Goal: Task Accomplishment & Management: Use online tool/utility

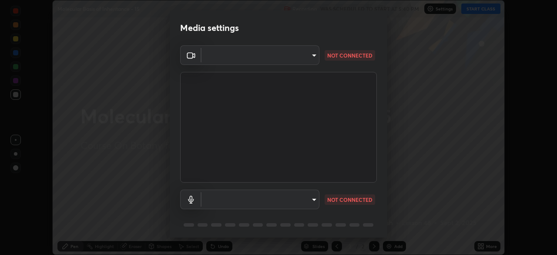
scroll to position [31, 0]
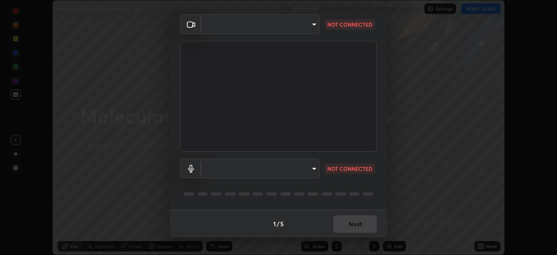
type input "c08bce05bf8d5aea718a1be68f52da0599af41aa0cc24399225b9d00f0db6711"
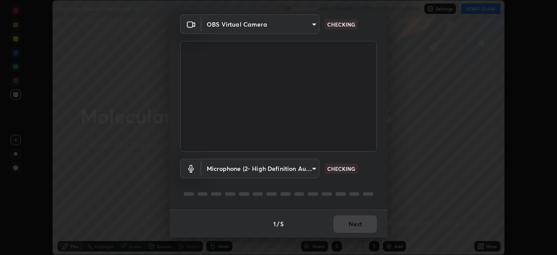
click at [313, 169] on body "Erase all Molecular Basis of Inheritance - 15 Recording WAS SCHEDULED TO START …" at bounding box center [278, 127] width 557 height 255
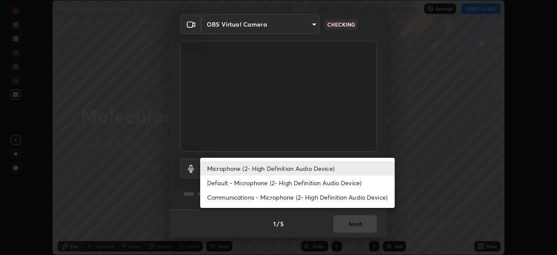
click at [308, 182] on li "Default - Microphone (2- High Definition Audio Device)" at bounding box center [297, 182] width 194 height 14
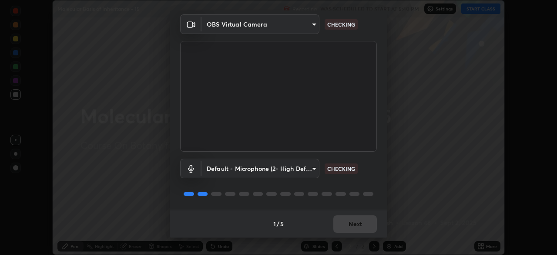
click at [314, 169] on body "Erase all Molecular Basis of Inheritance - 15 Recording WAS SCHEDULED TO START …" at bounding box center [278, 127] width 557 height 255
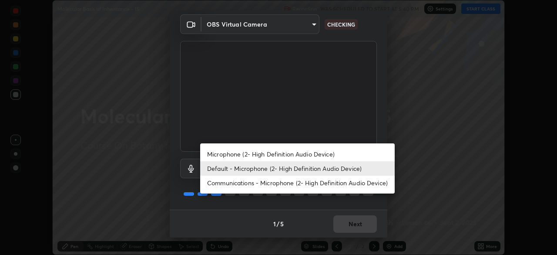
click at [303, 155] on li "Microphone (2- High Definition Audio Device)" at bounding box center [297, 154] width 194 height 14
type input "f62e13f0dc2c211b2e31b7d04ee83dbf57bd85d8f499c87d3582929809dfa27d"
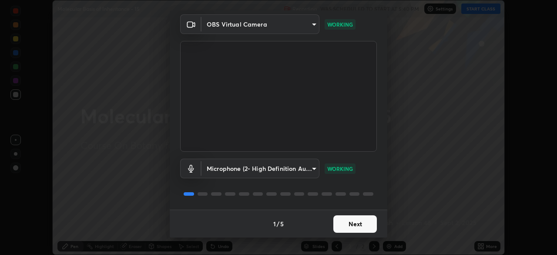
click at [342, 221] on button "Next" at bounding box center [355, 223] width 44 height 17
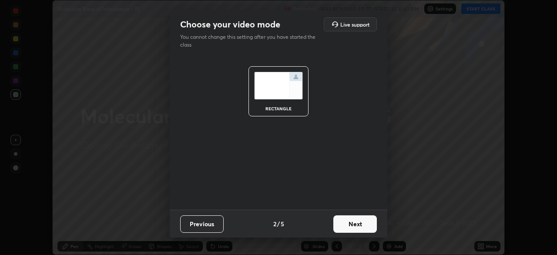
click at [349, 220] on button "Next" at bounding box center [355, 223] width 44 height 17
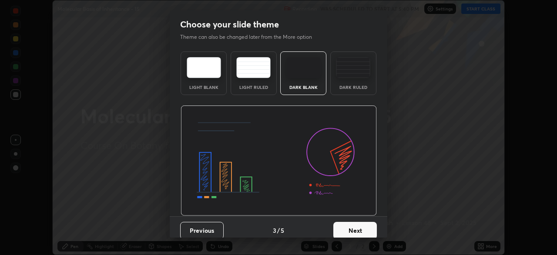
click at [353, 228] on button "Next" at bounding box center [355, 229] width 44 height 17
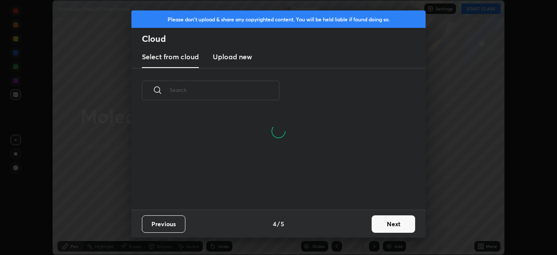
click at [391, 225] on button "Next" at bounding box center [394, 223] width 44 height 17
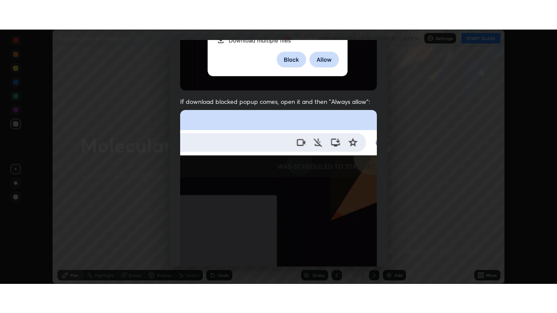
scroll to position [208, 0]
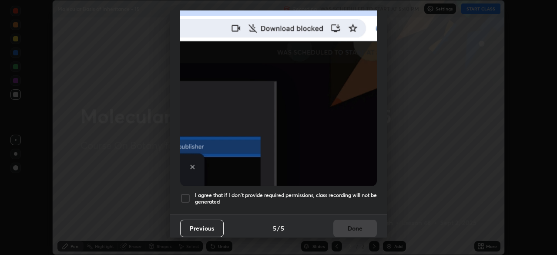
click at [185, 194] on div at bounding box center [185, 198] width 10 height 10
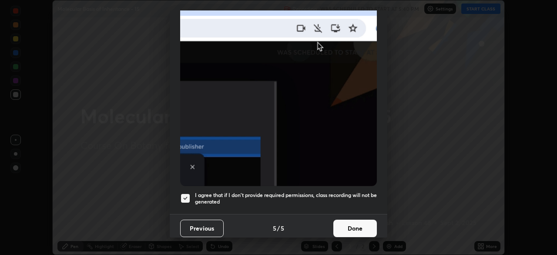
click at [348, 225] on button "Done" at bounding box center [355, 227] width 44 height 17
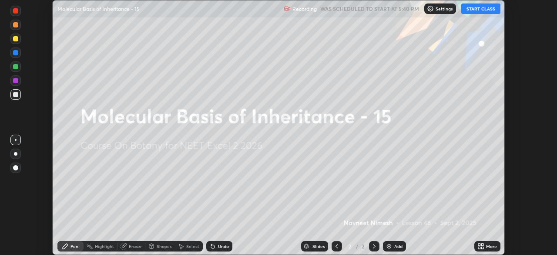
click at [483, 244] on icon at bounding box center [482, 244] width 2 height 2
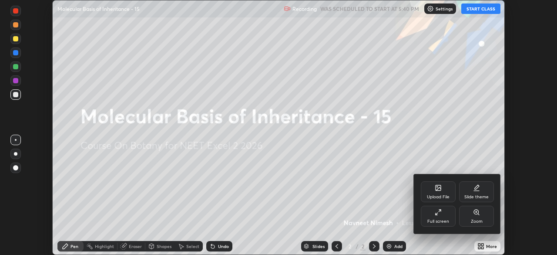
click at [436, 209] on icon at bounding box center [438, 211] width 7 height 7
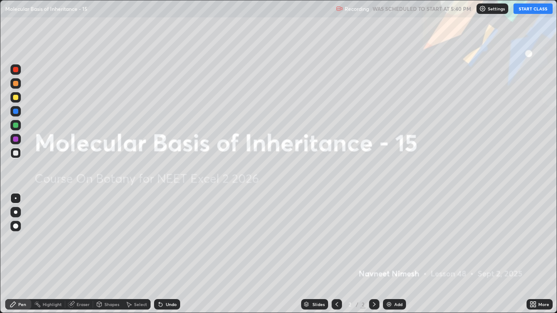
scroll to position [313, 557]
click at [527, 11] on button "START CLASS" at bounding box center [532, 8] width 39 height 10
click at [389, 254] on div "Add" at bounding box center [394, 304] width 23 height 10
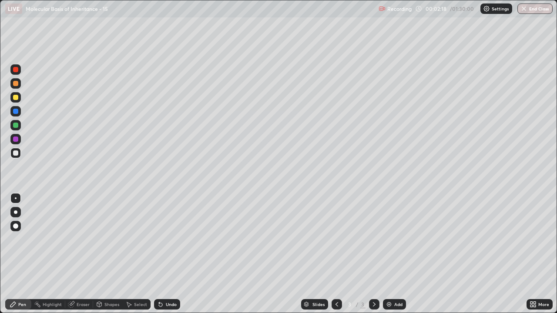
click at [16, 226] on div at bounding box center [15, 226] width 5 height 5
click at [82, 254] on div "Eraser" at bounding box center [83, 304] width 13 height 4
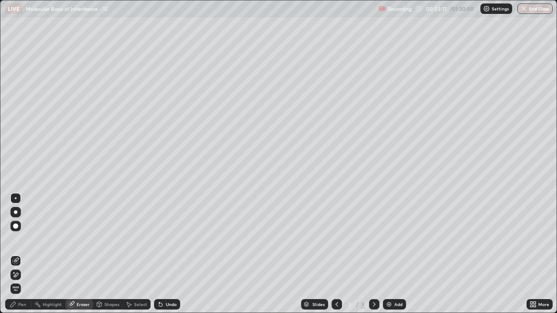
click at [19, 254] on icon at bounding box center [15, 275] width 7 height 7
click at [27, 254] on div "Pen" at bounding box center [18, 304] width 26 height 10
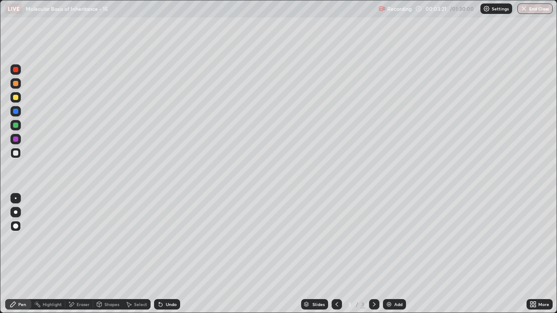
click at [19, 87] on div at bounding box center [15, 83] width 10 height 10
click at [16, 111] on div at bounding box center [15, 111] width 5 height 5
click at [16, 127] on div at bounding box center [15, 125] width 5 height 5
click at [159, 254] on icon at bounding box center [159, 302] width 1 height 1
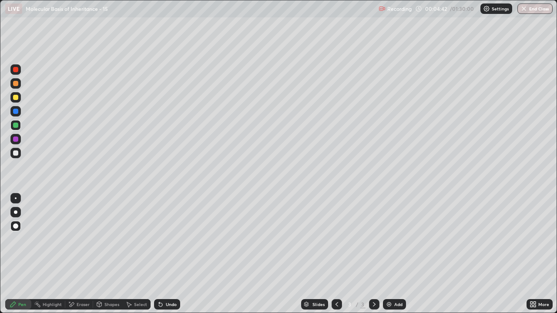
click at [16, 153] on div at bounding box center [15, 153] width 5 height 5
click at [16, 84] on div at bounding box center [15, 83] width 5 height 5
click at [16, 97] on div at bounding box center [15, 97] width 5 height 5
click at [16, 153] on div at bounding box center [15, 153] width 5 height 5
click at [159, 254] on icon at bounding box center [159, 302] width 1 height 1
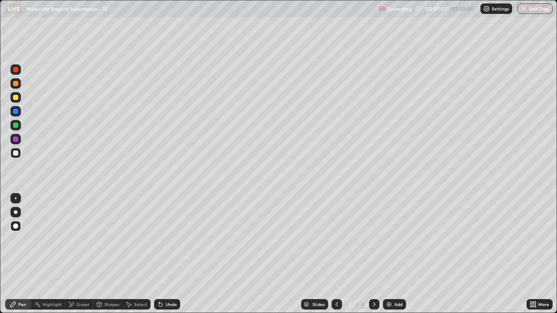
click at [16, 139] on div at bounding box center [15, 139] width 5 height 5
click at [396, 254] on div "Add" at bounding box center [398, 304] width 8 height 4
click at [19, 154] on div at bounding box center [15, 153] width 10 height 10
click at [17, 86] on div at bounding box center [15, 83] width 5 height 5
click at [14, 124] on div at bounding box center [15, 125] width 5 height 5
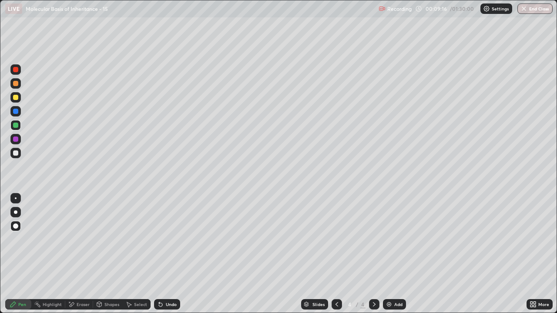
click at [16, 152] on div at bounding box center [15, 153] width 5 height 5
click at [16, 84] on div at bounding box center [15, 83] width 5 height 5
click at [16, 99] on div at bounding box center [15, 97] width 5 height 5
click at [16, 126] on div at bounding box center [15, 125] width 5 height 5
click at [159, 254] on icon at bounding box center [160, 304] width 3 height 3
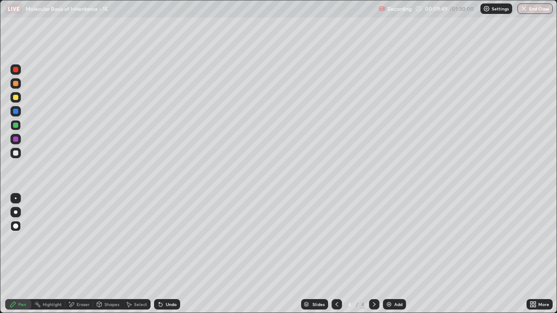
click at [16, 111] on div at bounding box center [15, 111] width 5 height 5
click at [159, 254] on icon at bounding box center [160, 304] width 7 height 7
click at [159, 254] on icon at bounding box center [159, 302] width 1 height 1
click at [155, 254] on div "Undo" at bounding box center [167, 304] width 26 height 10
click at [17, 125] on div at bounding box center [15, 125] width 5 height 5
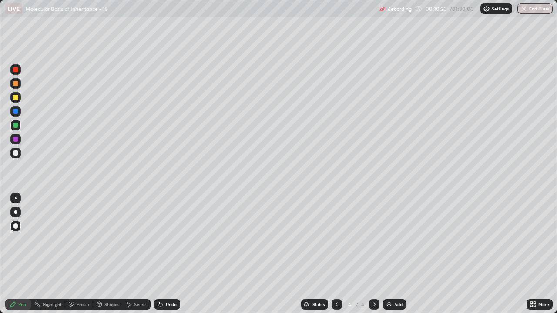
click at [15, 97] on div at bounding box center [15, 97] width 5 height 5
click at [15, 113] on div at bounding box center [15, 111] width 5 height 5
click at [16, 114] on div at bounding box center [15, 111] width 5 height 5
click at [15, 141] on div at bounding box center [15, 139] width 5 height 5
click at [17, 155] on div at bounding box center [15, 153] width 5 height 5
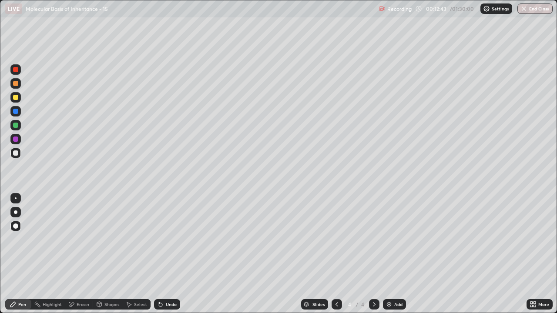
click at [395, 254] on div "Add" at bounding box center [398, 304] width 8 height 4
click at [17, 140] on div at bounding box center [15, 139] width 5 height 5
click at [16, 154] on div at bounding box center [15, 153] width 5 height 5
click at [159, 254] on icon at bounding box center [159, 302] width 1 height 1
click at [14, 84] on div at bounding box center [15, 83] width 5 height 5
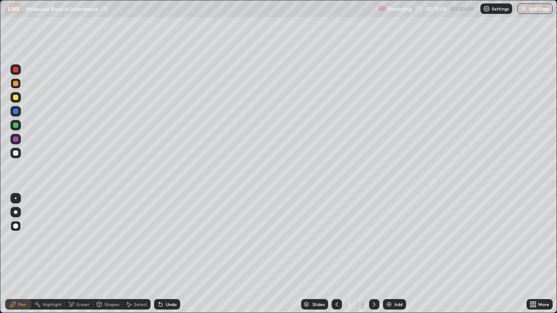
click at [81, 254] on div "Eraser" at bounding box center [83, 304] width 13 height 4
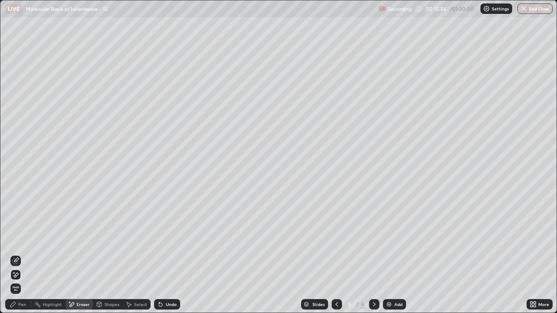
click at [16, 254] on icon at bounding box center [16, 260] width 5 height 4
click at [21, 254] on div "Pen" at bounding box center [18, 304] width 26 height 10
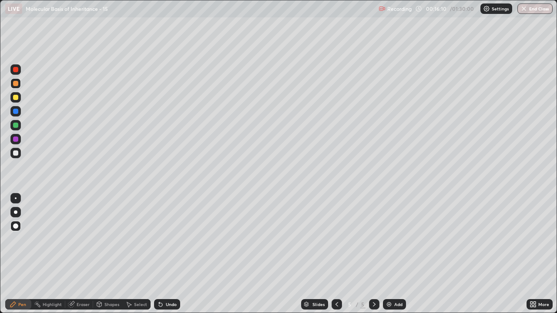
click at [14, 125] on div at bounding box center [15, 125] width 5 height 5
click at [16, 154] on div at bounding box center [15, 153] width 5 height 5
click at [80, 254] on div "Eraser" at bounding box center [83, 304] width 13 height 4
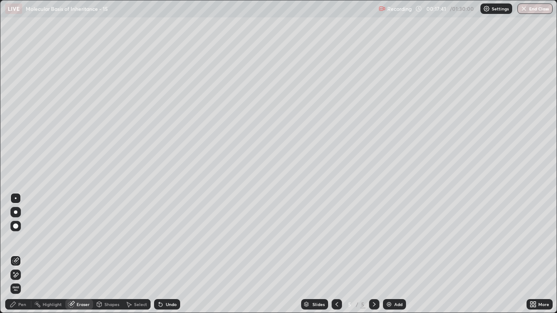
click at [16, 254] on icon at bounding box center [15, 275] width 7 height 7
click at [23, 254] on div "Pen" at bounding box center [22, 304] width 8 height 4
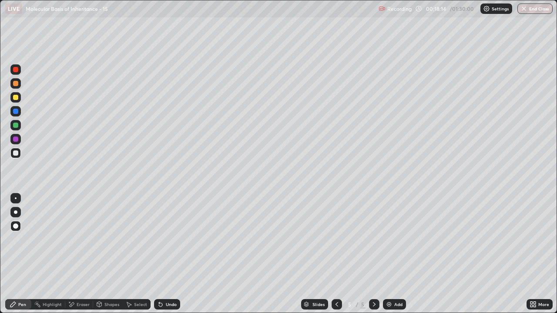
click at [16, 154] on div at bounding box center [15, 153] width 5 height 5
click at [159, 254] on icon at bounding box center [160, 304] width 3 height 3
click at [159, 254] on icon at bounding box center [159, 302] width 1 height 1
click at [15, 154] on div at bounding box center [15, 153] width 5 height 5
click at [19, 126] on div at bounding box center [15, 125] width 10 height 10
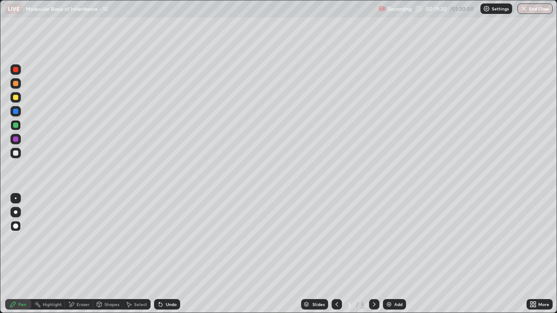
click at [16, 111] on div at bounding box center [15, 111] width 5 height 5
click at [15, 111] on div at bounding box center [15, 111] width 5 height 5
click at [159, 254] on icon at bounding box center [160, 304] width 3 height 3
click at [17, 154] on div at bounding box center [15, 153] width 5 height 5
click at [164, 254] on div "Undo" at bounding box center [167, 304] width 26 height 10
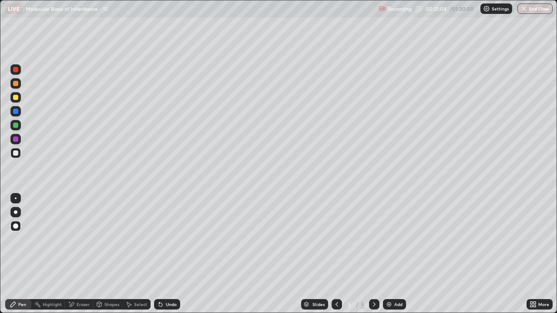
click at [17, 128] on div at bounding box center [15, 125] width 10 height 10
click at [16, 153] on div at bounding box center [15, 153] width 5 height 5
click at [16, 154] on div at bounding box center [15, 153] width 5 height 5
click at [14, 154] on div at bounding box center [15, 153] width 5 height 5
click at [19, 152] on div at bounding box center [15, 153] width 10 height 10
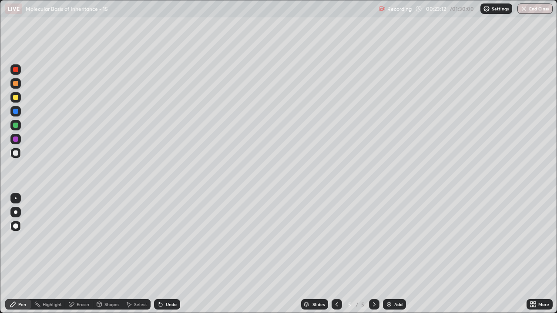
click at [17, 153] on div at bounding box center [15, 153] width 5 height 5
click at [16, 155] on div at bounding box center [15, 153] width 5 height 5
click at [18, 152] on div at bounding box center [15, 153] width 5 height 5
click at [17, 153] on div at bounding box center [15, 153] width 5 height 5
click at [392, 254] on div "Add" at bounding box center [394, 304] width 23 height 10
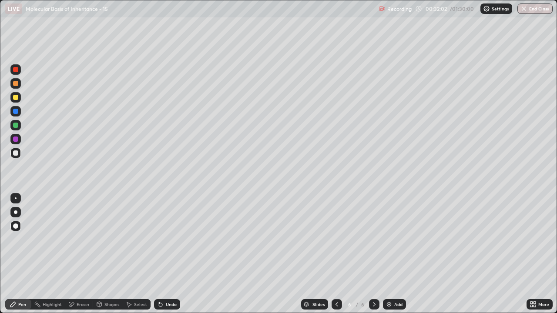
click at [17, 154] on div at bounding box center [15, 153] width 5 height 5
click at [159, 254] on icon at bounding box center [159, 302] width 1 height 1
click at [157, 254] on icon at bounding box center [160, 304] width 7 height 7
click at [159, 254] on icon at bounding box center [159, 302] width 1 height 1
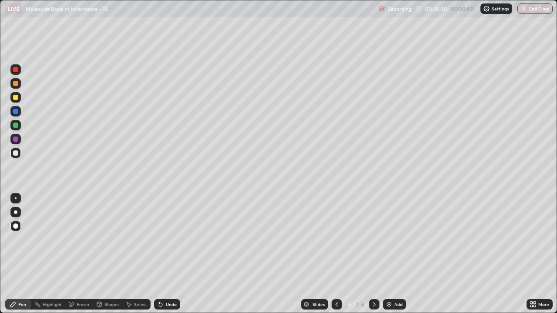
click at [15, 154] on div at bounding box center [15, 153] width 5 height 5
click at [16, 153] on div at bounding box center [15, 153] width 5 height 5
click at [17, 141] on div at bounding box center [15, 139] width 5 height 5
click at [16, 155] on div at bounding box center [15, 153] width 5 height 5
click at [159, 254] on icon at bounding box center [159, 302] width 1 height 1
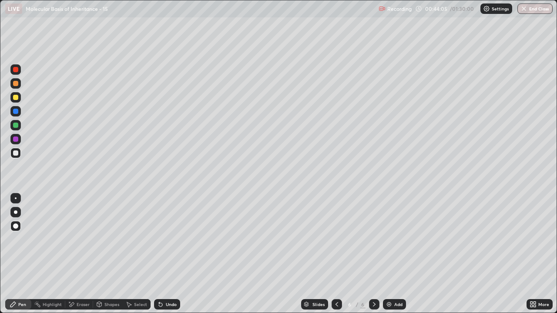
click at [16, 141] on div at bounding box center [15, 139] width 5 height 5
click at [392, 254] on div "Add" at bounding box center [394, 304] width 23 height 10
click at [16, 125] on div at bounding box center [15, 125] width 5 height 5
click at [19, 139] on div at bounding box center [15, 139] width 10 height 10
click at [17, 153] on div at bounding box center [15, 153] width 5 height 5
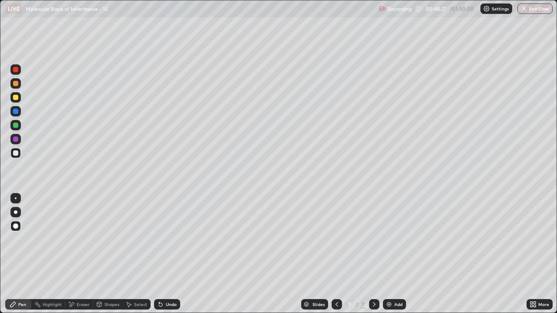
click at [159, 254] on icon at bounding box center [159, 302] width 1 height 1
click at [160, 254] on icon at bounding box center [160, 304] width 7 height 7
click at [16, 112] on div at bounding box center [15, 111] width 5 height 5
click at [16, 154] on div at bounding box center [15, 153] width 5 height 5
click at [16, 139] on div at bounding box center [15, 139] width 5 height 5
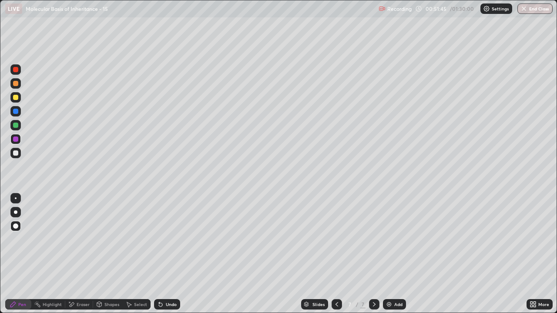
click at [16, 154] on div at bounding box center [15, 153] width 5 height 5
click at [16, 140] on div at bounding box center [15, 139] width 5 height 5
click at [16, 154] on div at bounding box center [15, 153] width 5 height 5
click at [16, 141] on div at bounding box center [15, 139] width 5 height 5
click at [13, 151] on div at bounding box center [15, 153] width 5 height 5
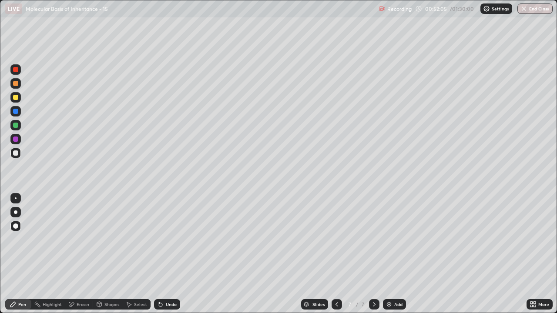
click at [16, 97] on div at bounding box center [15, 97] width 5 height 5
click at [396, 254] on div "Add" at bounding box center [394, 304] width 23 height 10
click at [17, 84] on div at bounding box center [15, 83] width 5 height 5
click at [15, 153] on div at bounding box center [15, 153] width 5 height 5
click at [16, 125] on div at bounding box center [15, 125] width 5 height 5
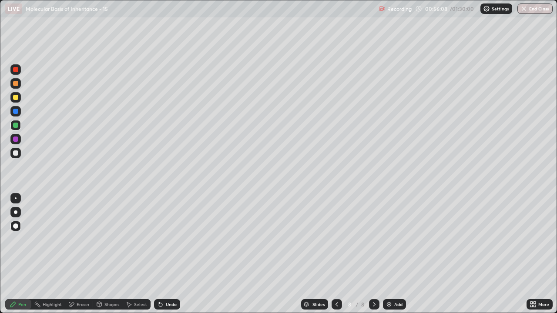
click at [19, 154] on div at bounding box center [15, 153] width 10 height 10
click at [16, 99] on div at bounding box center [15, 97] width 5 height 5
click at [16, 152] on div at bounding box center [15, 153] width 5 height 5
click at [17, 112] on div at bounding box center [15, 111] width 5 height 5
click at [162, 254] on icon at bounding box center [160, 304] width 7 height 7
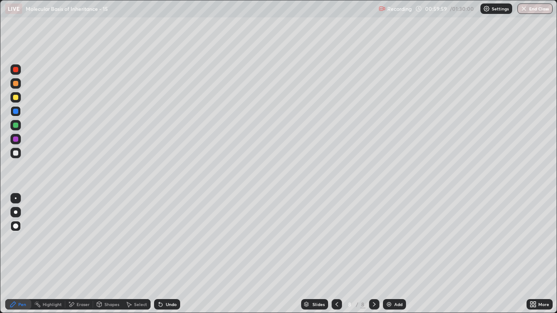
click at [162, 254] on div "Undo" at bounding box center [167, 304] width 26 height 10
click at [159, 254] on icon at bounding box center [160, 304] width 3 height 3
click at [162, 254] on div "Undo" at bounding box center [167, 304] width 26 height 10
click at [159, 254] on icon at bounding box center [159, 302] width 1 height 1
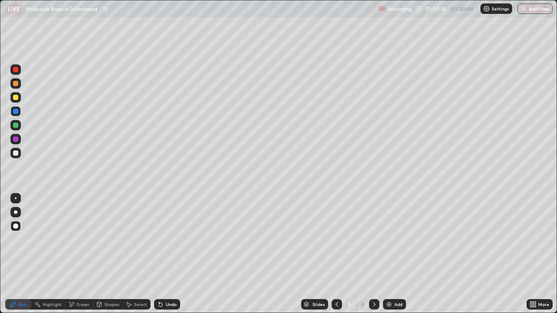
click at [19, 153] on div at bounding box center [15, 153] width 10 height 10
click at [20, 114] on div at bounding box center [15, 111] width 10 height 10
click at [18, 151] on div at bounding box center [15, 153] width 5 height 5
click at [278, 254] on div "Slides 8 / 8 Add" at bounding box center [353, 304] width 346 height 17
click at [390, 254] on img at bounding box center [389, 304] width 7 height 7
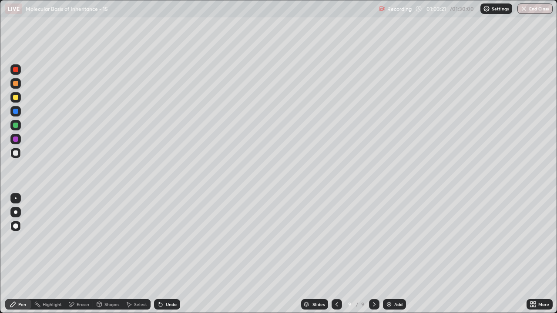
click at [18, 111] on div at bounding box center [15, 111] width 5 height 5
click at [335, 254] on icon at bounding box center [336, 304] width 7 height 7
click at [373, 254] on icon at bounding box center [374, 304] width 7 height 7
click at [161, 254] on icon at bounding box center [160, 304] width 7 height 7
click at [16, 112] on div at bounding box center [15, 111] width 5 height 5
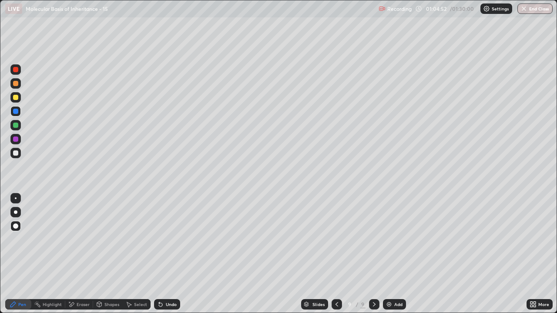
click at [15, 154] on div at bounding box center [15, 153] width 5 height 5
click at [16, 154] on div at bounding box center [15, 153] width 5 height 5
click at [17, 112] on div at bounding box center [15, 111] width 5 height 5
click at [159, 254] on icon at bounding box center [159, 302] width 1 height 1
click at [14, 152] on div at bounding box center [15, 153] width 5 height 5
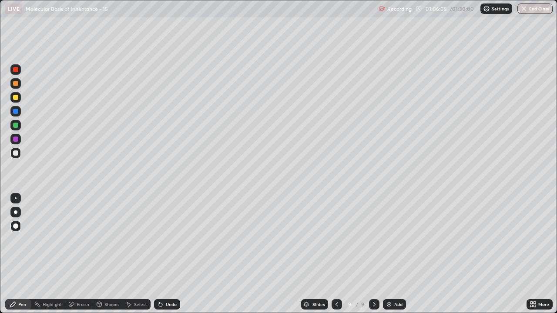
click at [17, 154] on div at bounding box center [15, 153] width 5 height 5
click at [336, 254] on icon at bounding box center [336, 304] width 7 height 7
click at [373, 254] on icon at bounding box center [374, 304] width 7 height 7
click at [394, 254] on div "Add" at bounding box center [398, 304] width 8 height 4
click at [16, 139] on div at bounding box center [15, 139] width 5 height 5
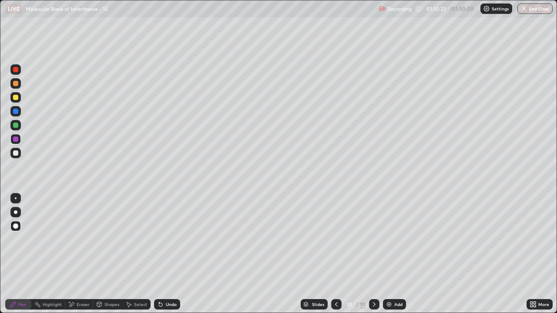
click at [17, 113] on div at bounding box center [15, 111] width 5 height 5
click at [83, 254] on div "Eraser" at bounding box center [83, 304] width 13 height 4
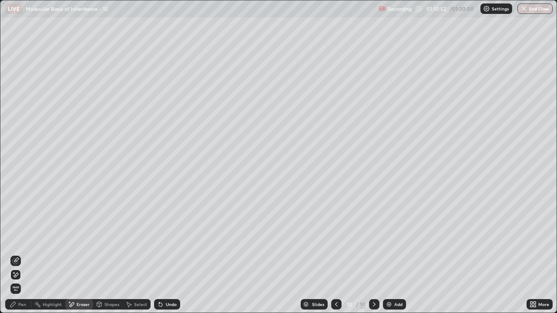
click at [17, 254] on icon at bounding box center [15, 261] width 7 height 7
click at [26, 254] on div "Pen" at bounding box center [18, 304] width 26 height 10
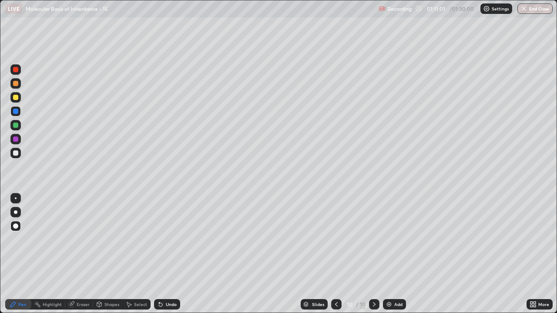
click at [17, 153] on div at bounding box center [15, 153] width 5 height 5
click at [159, 254] on icon at bounding box center [159, 302] width 1 height 1
click at [19, 141] on div at bounding box center [15, 139] width 10 height 10
click at [15, 155] on div at bounding box center [15, 153] width 5 height 5
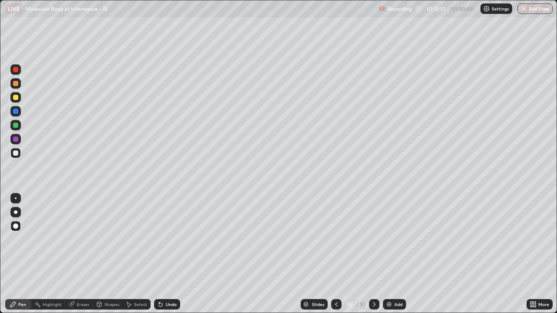
click at [16, 154] on div at bounding box center [15, 153] width 5 height 5
click at [16, 141] on div at bounding box center [15, 139] width 5 height 5
click at [17, 154] on div at bounding box center [15, 153] width 5 height 5
click at [20, 140] on div at bounding box center [15, 139] width 10 height 10
click at [15, 151] on div at bounding box center [15, 153] width 5 height 5
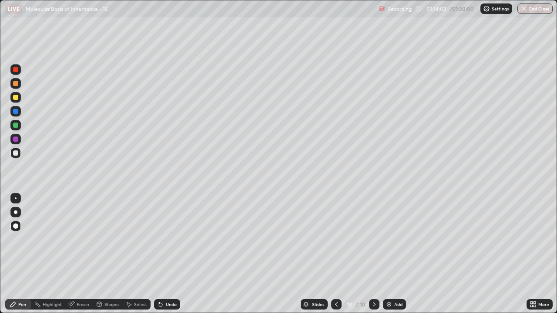
click at [16, 111] on div at bounding box center [15, 111] width 5 height 5
click at [394, 254] on div "Add" at bounding box center [398, 304] width 8 height 4
click at [17, 100] on div at bounding box center [15, 97] width 10 height 10
click at [17, 153] on div at bounding box center [15, 153] width 5 height 5
click at [17, 154] on div at bounding box center [15, 153] width 5 height 5
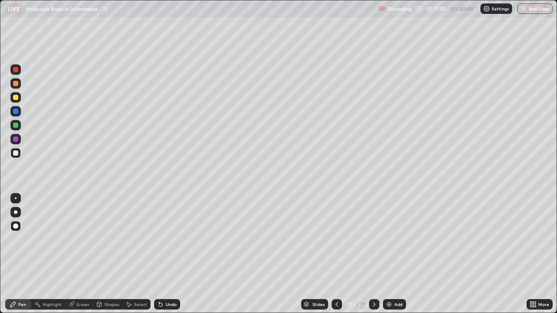
click at [15, 84] on div at bounding box center [15, 83] width 5 height 5
click at [530, 6] on button "End Class" at bounding box center [534, 8] width 35 height 10
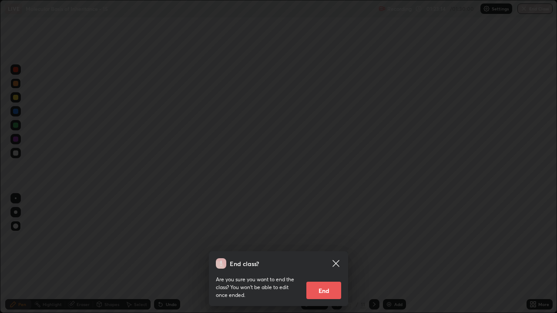
click at [530, 12] on div "End class? Are you sure you want to end the class? You won’t be able to edit on…" at bounding box center [278, 156] width 557 height 313
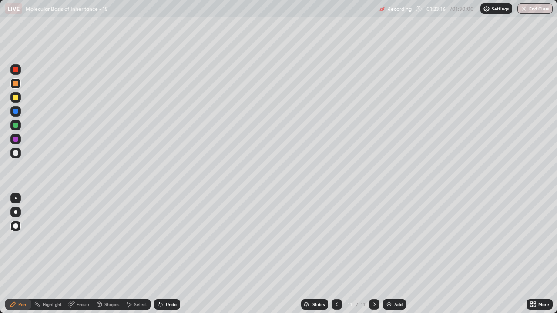
click at [526, 12] on img "button" at bounding box center [523, 8] width 7 height 7
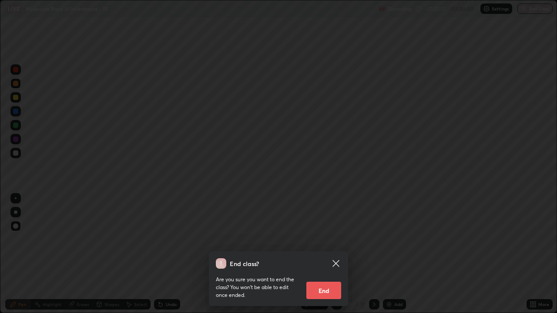
click at [331, 254] on button "End" at bounding box center [323, 290] width 35 height 17
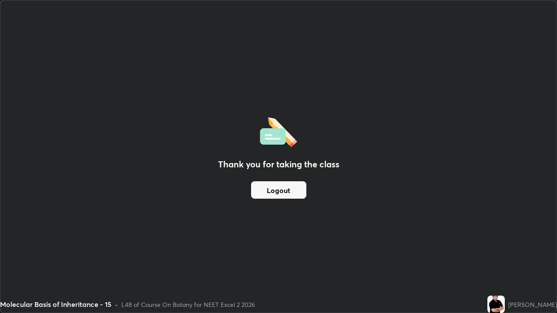
click at [285, 190] on button "Logout" at bounding box center [278, 189] width 55 height 17
click at [284, 191] on button "Logout" at bounding box center [278, 189] width 55 height 17
